Goal: Transaction & Acquisition: Obtain resource

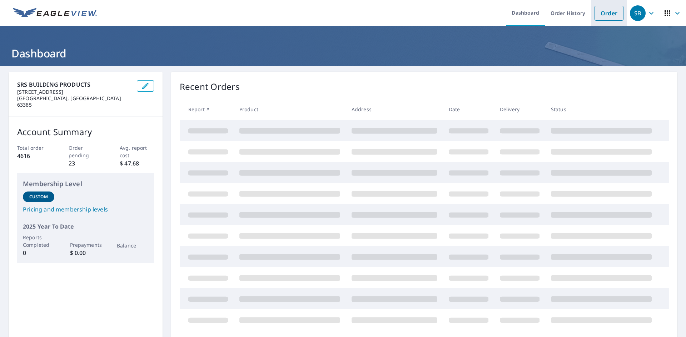
click at [599, 12] on link "Order" at bounding box center [608, 13] width 29 height 15
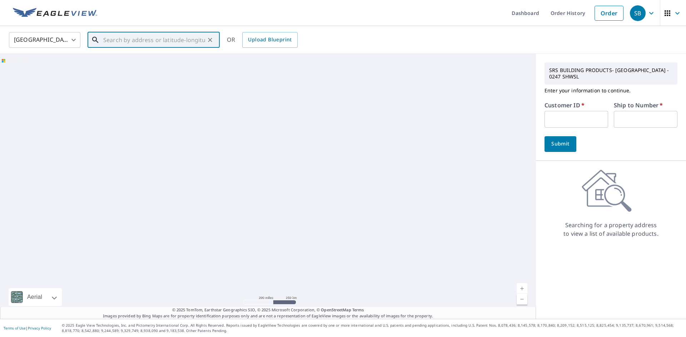
click at [133, 37] on input "text" at bounding box center [154, 40] width 102 height 20
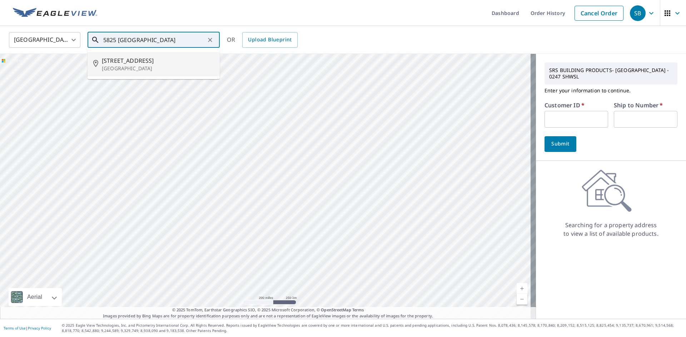
click at [134, 62] on span "[STREET_ADDRESS]" at bounding box center [158, 60] width 112 height 9
type input "[STREET_ADDRESS]"
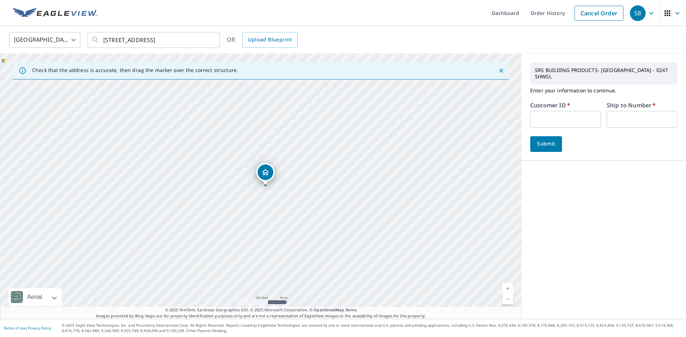
click at [573, 114] on input "text" at bounding box center [565, 119] width 71 height 17
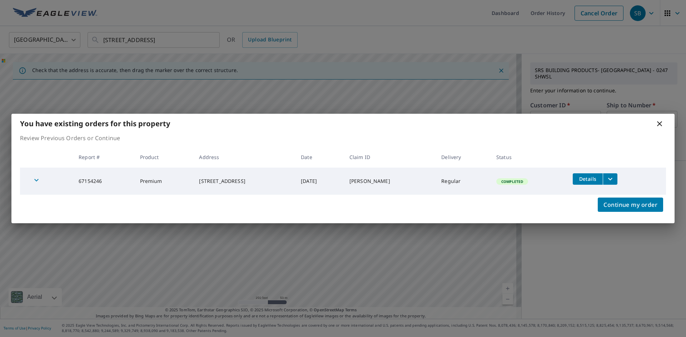
click at [612, 180] on icon "filesDropdownBtn-67154246" at bounding box center [610, 179] width 9 height 9
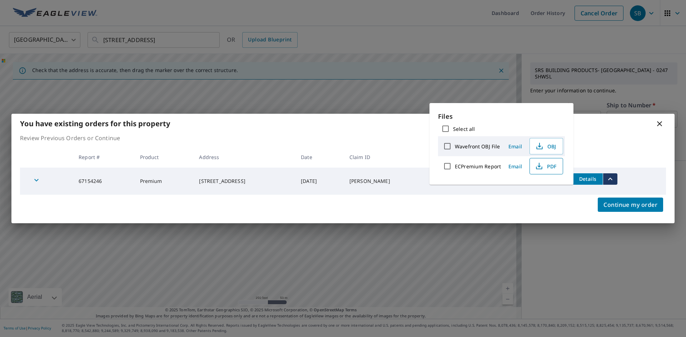
click at [551, 170] on span "PDF" at bounding box center [545, 166] width 23 height 9
